Goal: Information Seeking & Learning: Learn about a topic

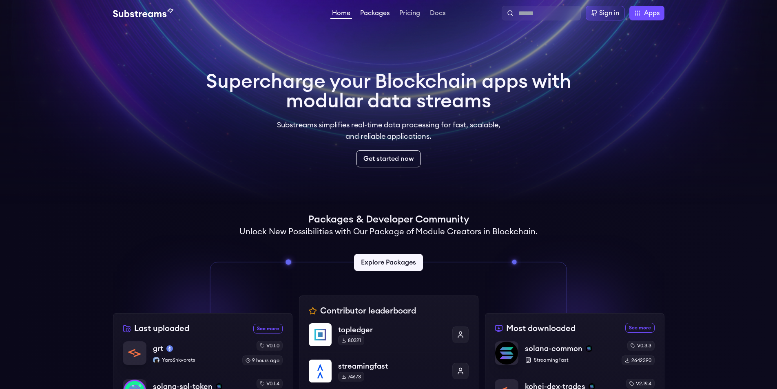
click at [375, 12] on link "Packages" at bounding box center [375, 14] width 33 height 8
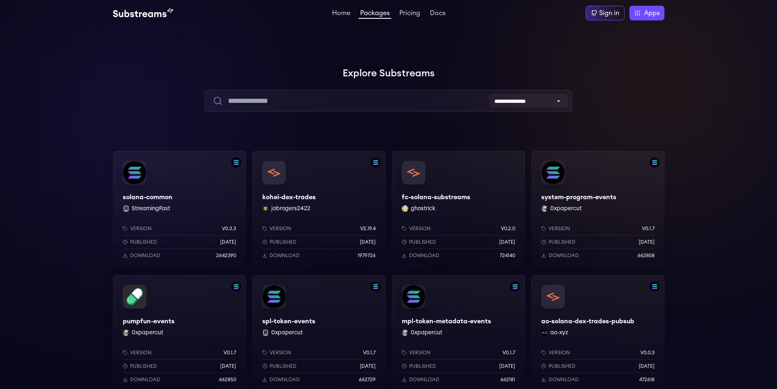
click at [160, 195] on div "solana-common StreamingFast Version v0.3.3 Published 7 months ago Download 2642…" at bounding box center [179, 209] width 133 height 117
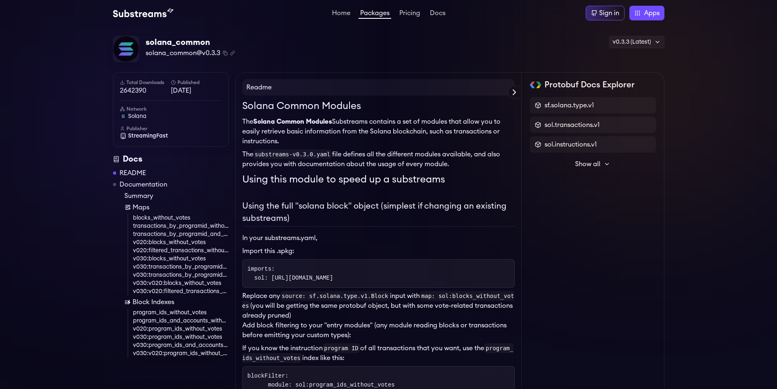
click at [599, 163] on span "Show all" at bounding box center [587, 164] width 25 height 10
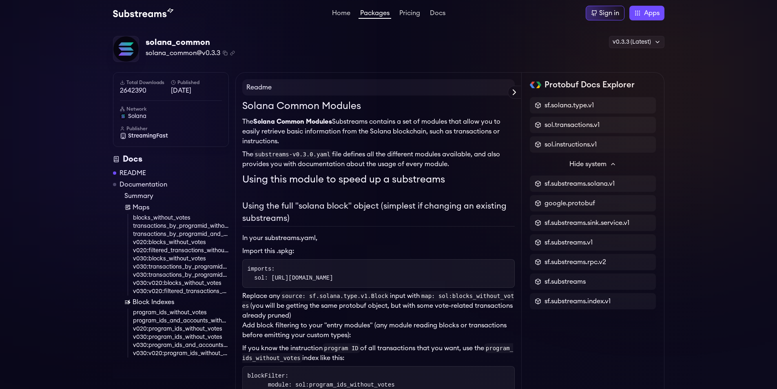
drag, startPoint x: 377, startPoint y: 182, endPoint x: 367, endPoint y: 181, distance: 9.9
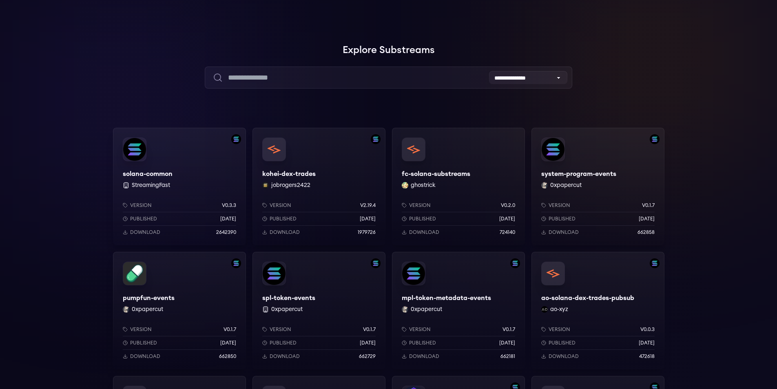
scroll to position [82, 0]
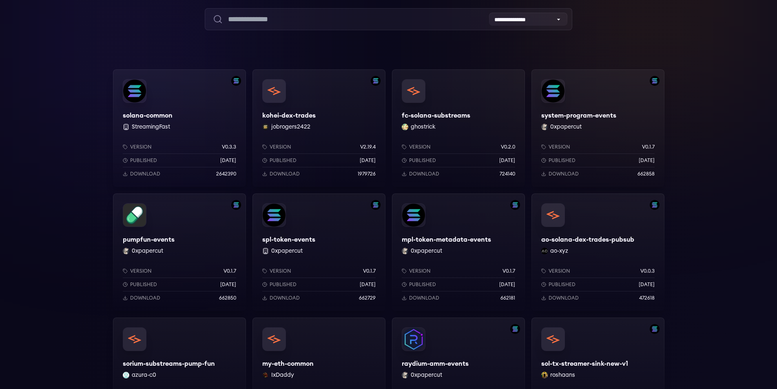
click at [357, 152] on div "Version v2.19.4 Published 3 months ago Download 1979726" at bounding box center [318, 160] width 113 height 33
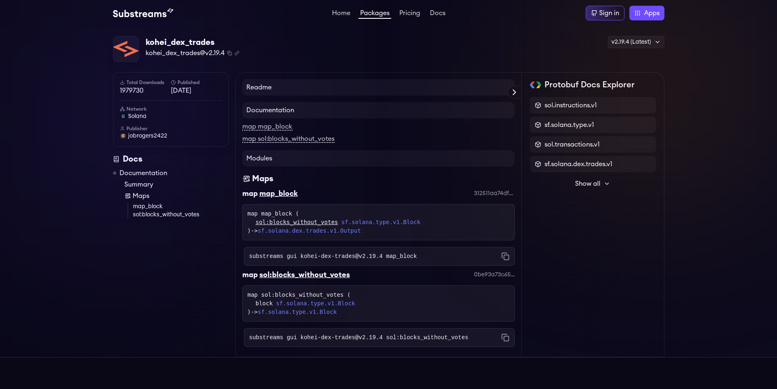
click at [589, 188] on button "Show all" at bounding box center [593, 183] width 126 height 16
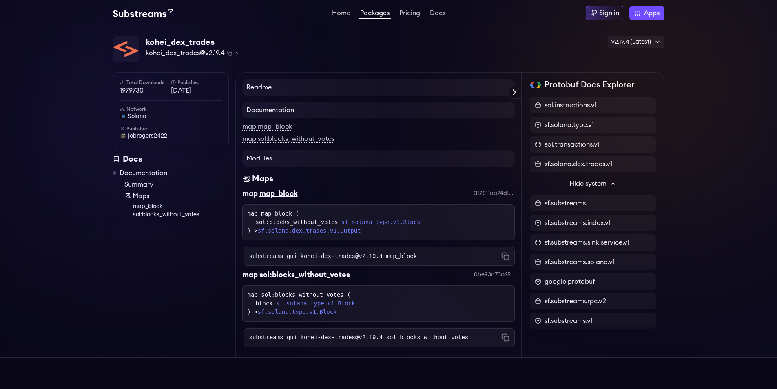
click at [189, 53] on span "kohei_dex_trades@v2.19.4" at bounding box center [185, 53] width 79 height 10
click at [236, 53] on icon "Copy .spkg link to clipboard" at bounding box center [237, 53] width 5 height 5
click at [228, 51] on icon "Copy package name and version" at bounding box center [229, 53] width 5 height 5
click at [280, 84] on h4 "Readme" at bounding box center [378, 87] width 272 height 16
click at [511, 91] on icon at bounding box center [514, 92] width 10 height 10
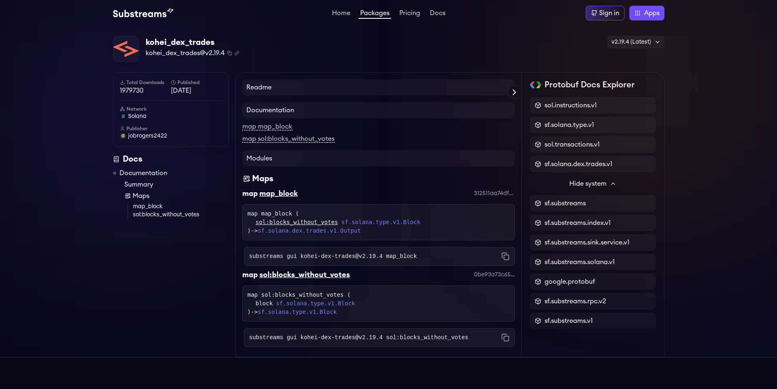
click at [0, 0] on div "Protobuf Docs Explorer" at bounding box center [0, 0] width 0 height 0
click at [589, 164] on span "sf.solana.dex.trades.v1" at bounding box center [579, 164] width 68 height 10
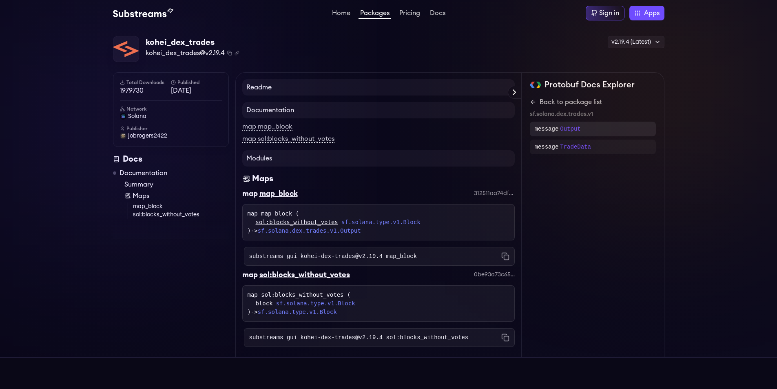
click at [581, 127] on div "message Output" at bounding box center [593, 129] width 116 height 8
click at [532, 108] on div "Back to sf.solana.dex.trades.v1 message Output { repeated TradeData data = 1; }" at bounding box center [593, 119] width 126 height 45
click at [534, 100] on icon at bounding box center [533, 102] width 7 height 7
click at [590, 147] on div "message TradeData" at bounding box center [593, 147] width 116 height 8
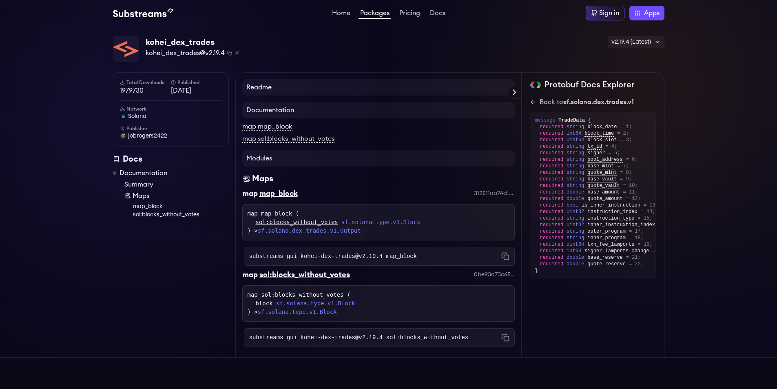
click at [266, 127] on link "map map_block" at bounding box center [267, 126] width 50 height 7
click at [185, 40] on div "kohei_dex_trades" at bounding box center [193, 42] width 94 height 11
click at [104, 44] on div "kohei_dex_trades kohei_dex_trades@v2.19.4 Copied! Copied! v2.19.4 (Latest) v2.1…" at bounding box center [388, 191] width 777 height 331
drag, startPoint x: 137, startPoint y: 47, endPoint x: 132, endPoint y: 53, distance: 7.5
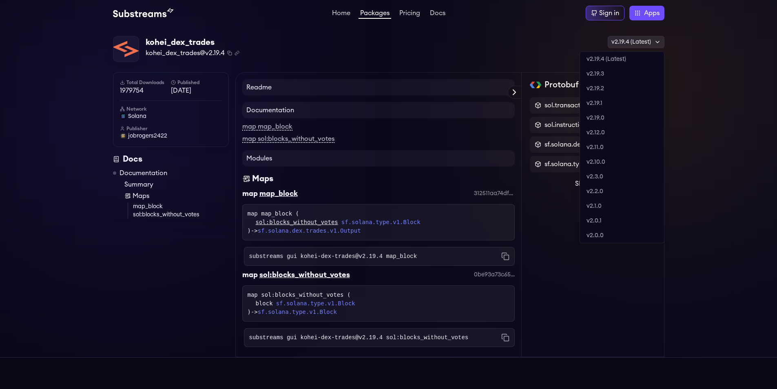
click at [624, 38] on div "v2.19.4 (Latest)" at bounding box center [636, 42] width 57 height 12
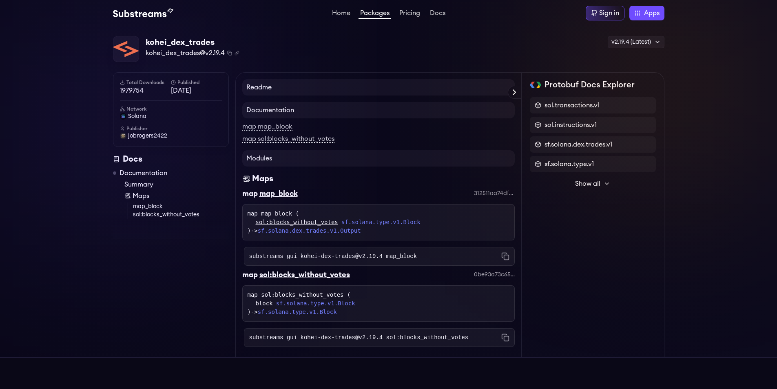
drag, startPoint x: 518, startPoint y: 47, endPoint x: 489, endPoint y: 42, distance: 29.5
click at [517, 48] on div "kohei_dex_trades kohei_dex_trades@v2.19.4 Copied! Copied! v2.19.4 (Latest) v2.1…" at bounding box center [388, 49] width 551 height 27
drag, startPoint x: 385, startPoint y: 227, endPoint x: 389, endPoint y: 185, distance: 42.6
click at [501, 193] on div "312511aa74df2607c8026aea98870fbd73da9d90" at bounding box center [494, 193] width 41 height 8
click at [494, 192] on div "312511aa74df2607c8026aea98870fbd73da9d90" at bounding box center [494, 193] width 41 height 8
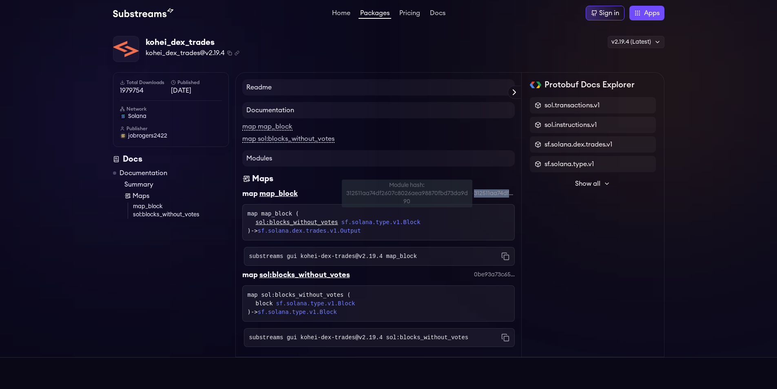
click at [494, 192] on div "312511aa74df2607c8026aea98870fbd73da9d90" at bounding box center [494, 193] width 41 height 8
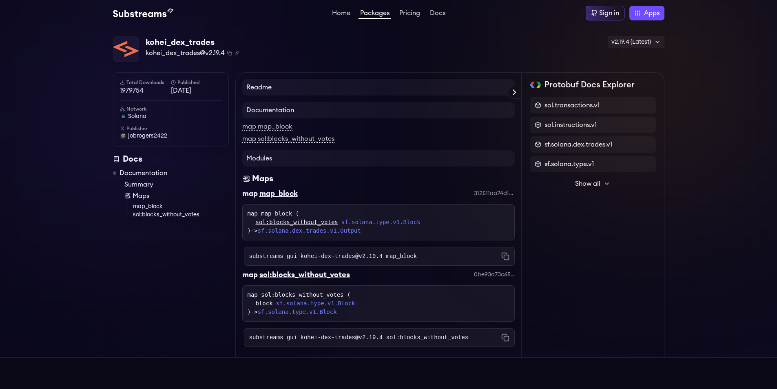
click at [286, 275] on div "sol:blocks_without_votes" at bounding box center [304, 274] width 91 height 11
click at [299, 314] on link "sf.solana.type.v1.Block" at bounding box center [297, 311] width 79 height 7
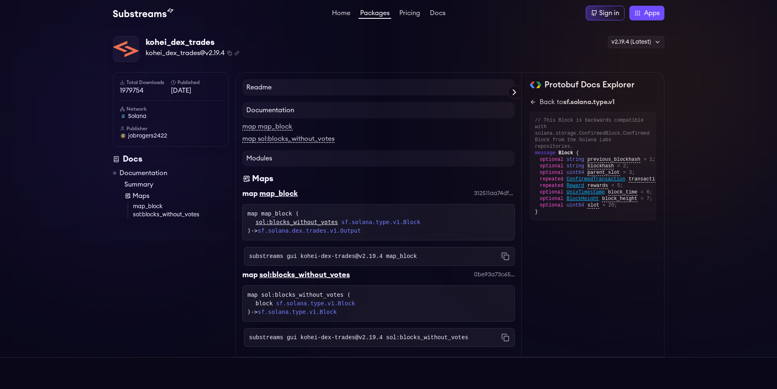
drag, startPoint x: 589, startPoint y: 206, endPoint x: 594, endPoint y: 206, distance: 4.5
click at [594, 206] on div "// This Block is backwards compatible with solana.storage.ConfirmedBlock.Confir…" at bounding box center [593, 166] width 126 height 108
click at [571, 203] on div "// This Block is backwards compatible with solana.storage.ConfirmedBlock.Confir…" at bounding box center [593, 166] width 126 height 108
click at [341, 230] on link "sf.solana.dex.trades.v1.Output" at bounding box center [309, 230] width 103 height 7
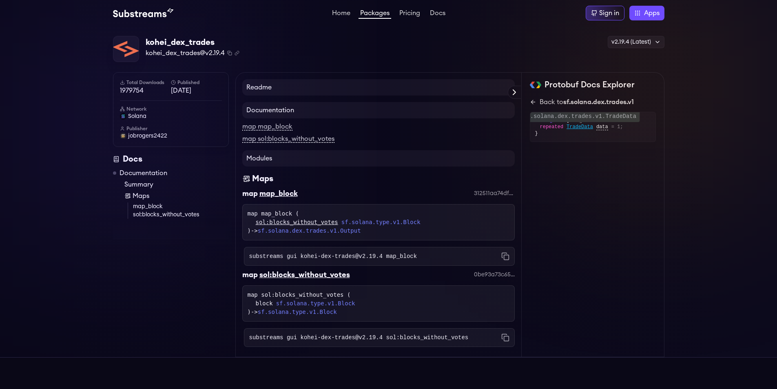
click at [580, 128] on span "TradeData" at bounding box center [580, 127] width 27 height 7
